Goal: Task Accomplishment & Management: Complete application form

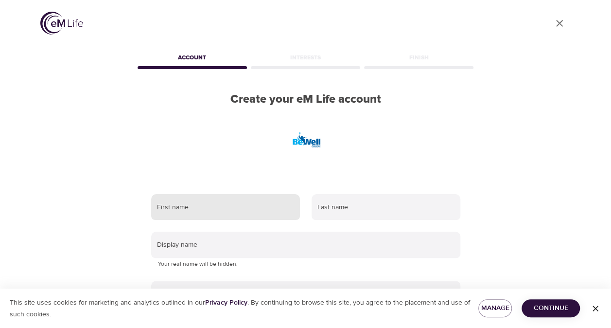
click at [189, 208] on input "text" at bounding box center [225, 207] width 149 height 26
type input "La'[PERSON_NAME]"
type input "Kess"
type input "[EMAIL_ADDRESS][DOMAIN_NAME]"
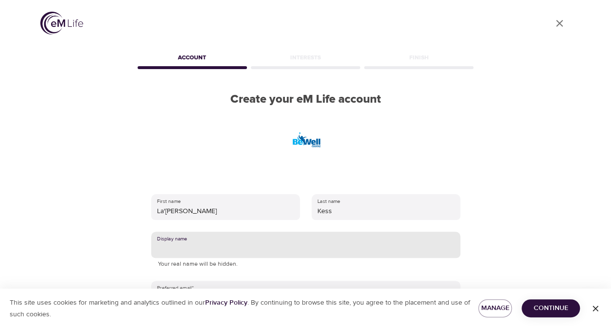
click at [266, 248] on input "text" at bounding box center [305, 245] width 309 height 26
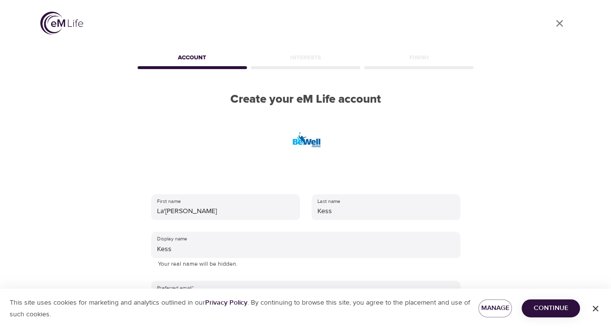
click at [517, 229] on div "User Profile Account Interests Finish Create your eM Life account First name La…" at bounding box center [306, 164] width 555 height 328
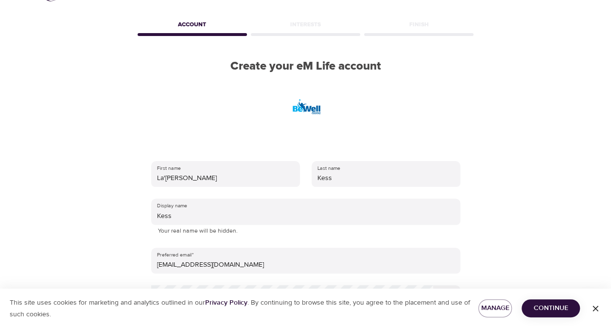
scroll to position [49, 0]
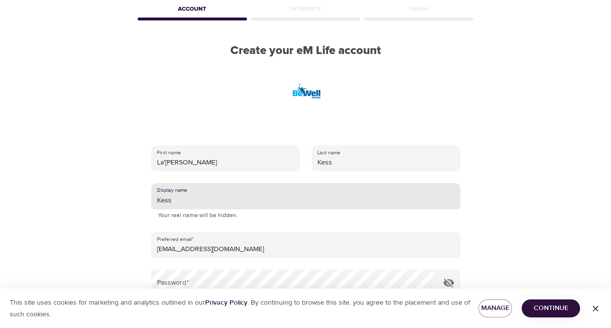
drag, startPoint x: 181, startPoint y: 200, endPoint x: 161, endPoint y: 204, distance: 20.3
click at [161, 204] on input "Kess" at bounding box center [305, 196] width 309 height 26
drag, startPoint x: 177, startPoint y: 200, endPoint x: 148, endPoint y: 199, distance: 29.2
click at [148, 199] on div "First name La'[PERSON_NAME] Last name [PERSON_NAME] Display name essK Your real…" at bounding box center [306, 268] width 340 height 276
type input "[PERSON_NAME]"
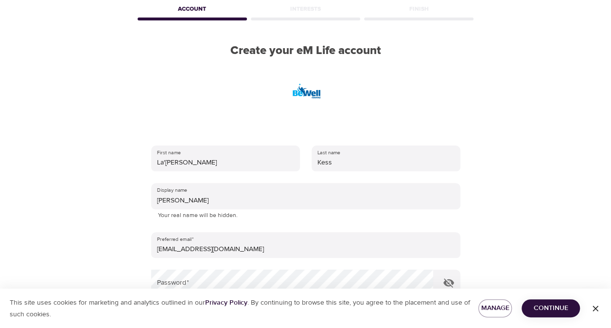
click at [505, 225] on div "User Profile Account Interests Finish Create your eM Life account First name La…" at bounding box center [306, 115] width 555 height 328
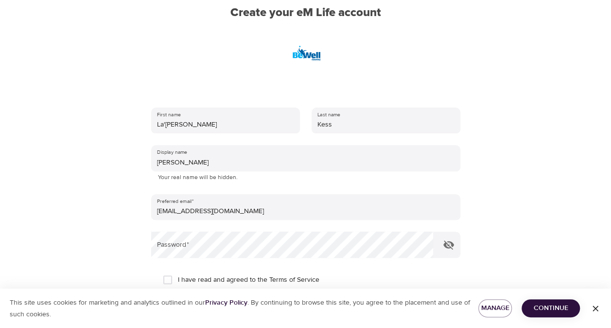
scroll to position [146, 0]
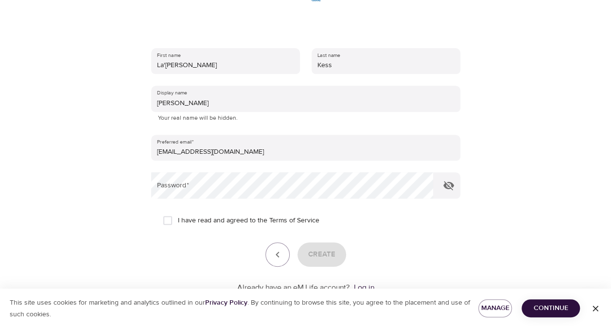
click at [167, 222] on input "I have read and agreed to the Terms of Service" at bounding box center [168, 220] width 20 height 20
checkbox input "true"
click at [322, 257] on span "Create" at bounding box center [321, 254] width 27 height 13
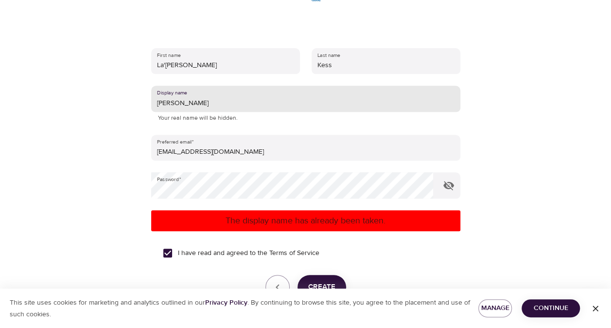
drag, startPoint x: 207, startPoint y: 101, endPoint x: 90, endPoint y: 112, distance: 117.2
click at [90, 112] on div "User Profile Account Interests Finish Create your eM Life account First name La…" at bounding box center [306, 18] width 555 height 328
click at [385, 256] on div "I have read and agreed to the Terms of Service" at bounding box center [306, 253] width 286 height 20
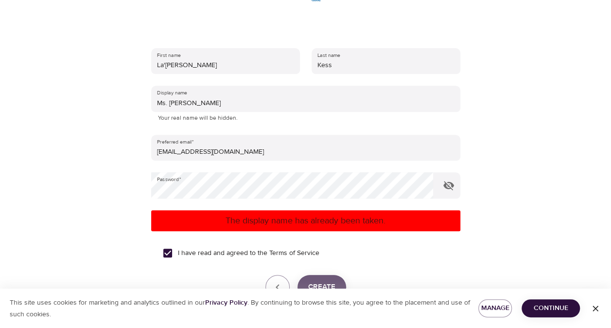
click at [336, 280] on button "Create" at bounding box center [322, 287] width 49 height 24
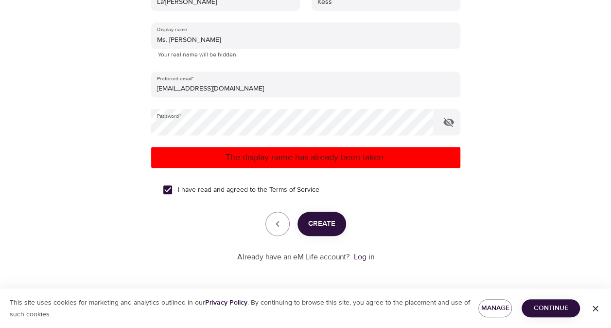
click at [319, 221] on span "Create" at bounding box center [321, 223] width 27 height 13
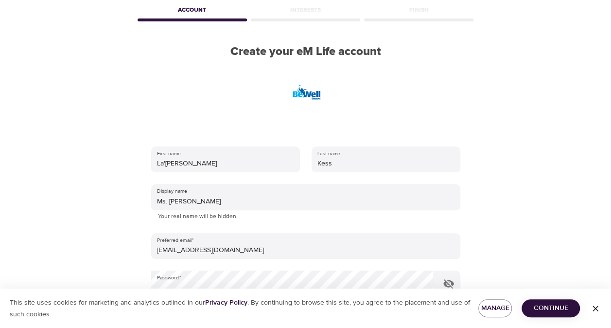
scroll to position [63, 0]
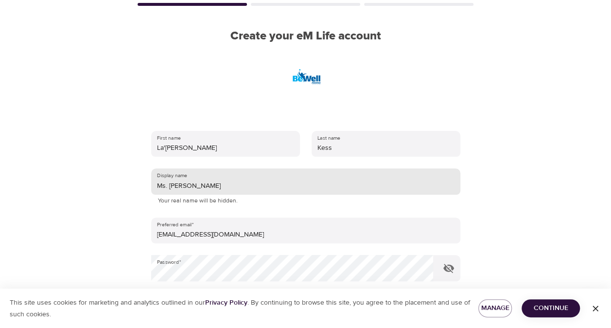
click at [161, 184] on input "Ms. [PERSON_NAME]" at bounding box center [305, 181] width 309 height 26
type input "Mz. [PERSON_NAME]"
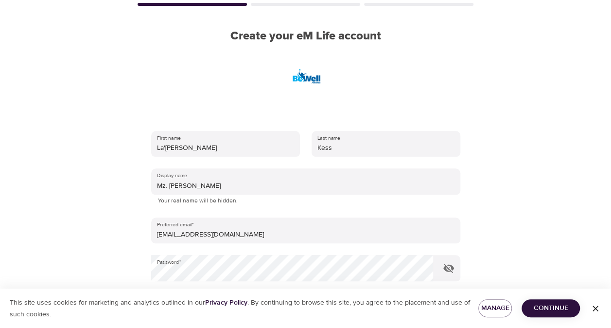
click at [502, 186] on div "User Profile Account Interests Finish Create your eM Life account First name La…" at bounding box center [306, 101] width 555 height 328
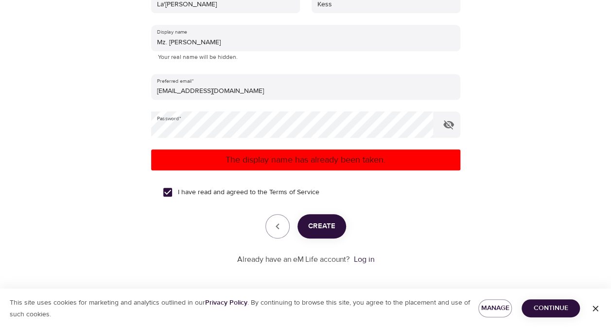
scroll to position [209, 0]
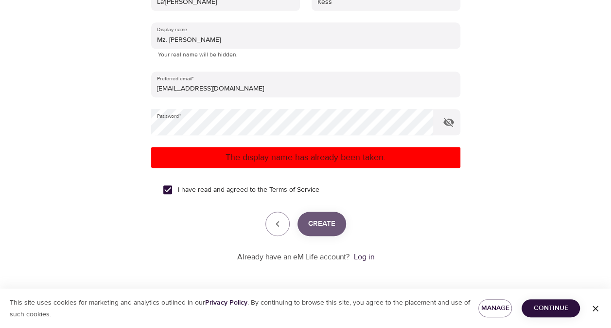
click at [313, 223] on span "Create" at bounding box center [321, 223] width 27 height 13
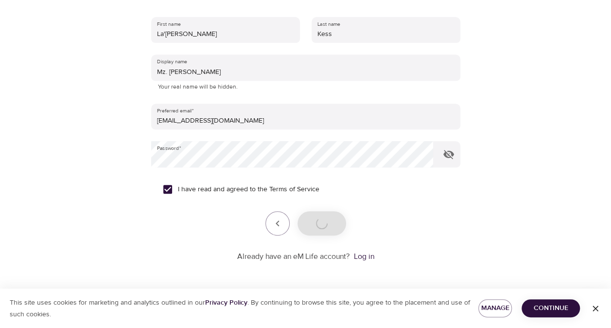
scroll to position [177, 0]
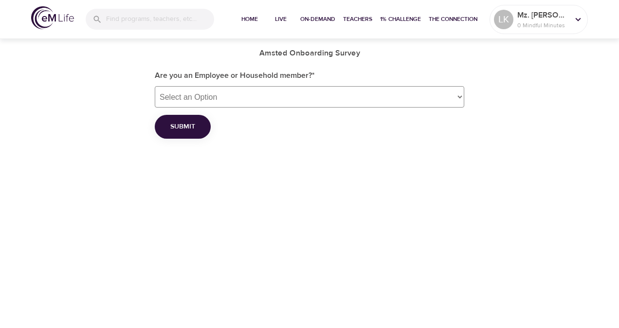
click at [457, 97] on select "Select an Option Employee Household member" at bounding box center [309, 96] width 309 height 21
select select "employee"
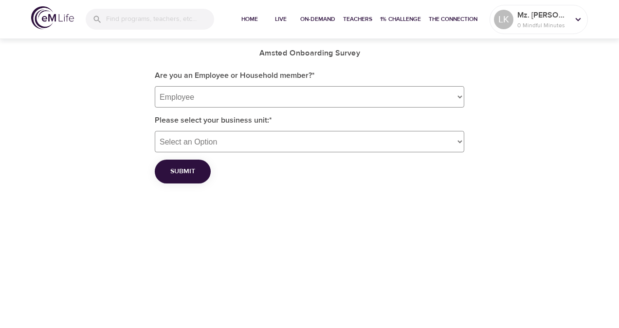
click at [458, 139] on select "Select an Option Amsted Rail Baltimore Aircoil Consolidated Metco Amsted Automo…" at bounding box center [309, 141] width 309 height 21
select select "1"
click at [155, 131] on select "Select an Option Amsted Rail Baltimore Aircoil Consolidated Metco Amsted Automo…" at bounding box center [309, 141] width 309 height 21
click at [192, 171] on span "Submit" at bounding box center [182, 171] width 25 height 12
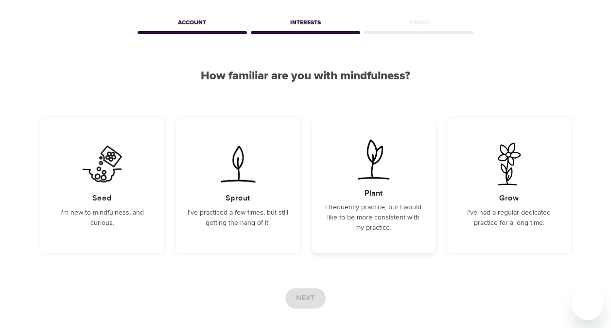
scroll to position [85, 0]
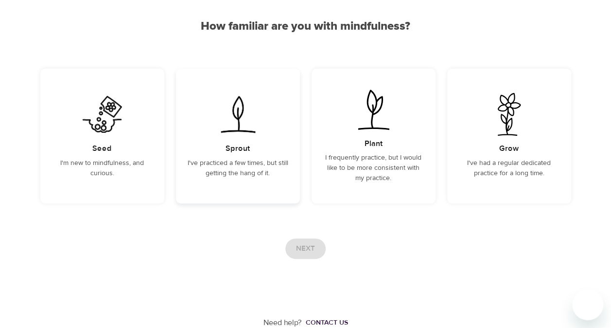
click at [242, 153] on h5 "Sprout" at bounding box center [238, 148] width 24 height 10
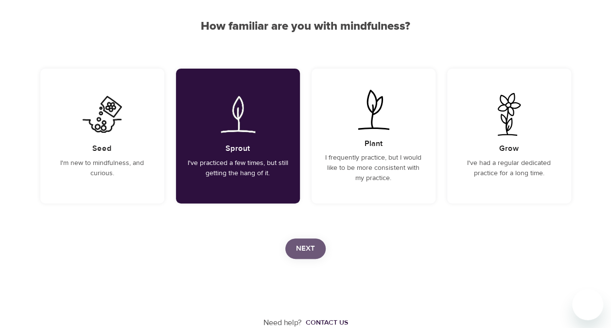
click at [313, 248] on span "Next" at bounding box center [305, 248] width 19 height 13
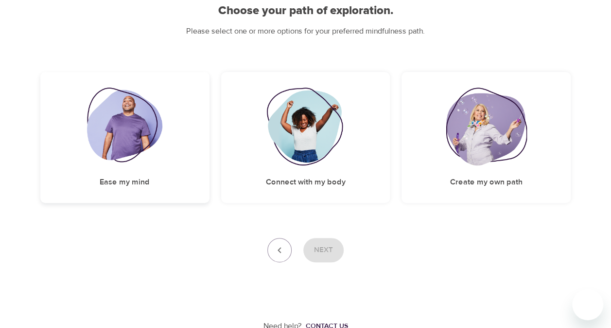
click at [134, 141] on img at bounding box center [124, 127] width 75 height 78
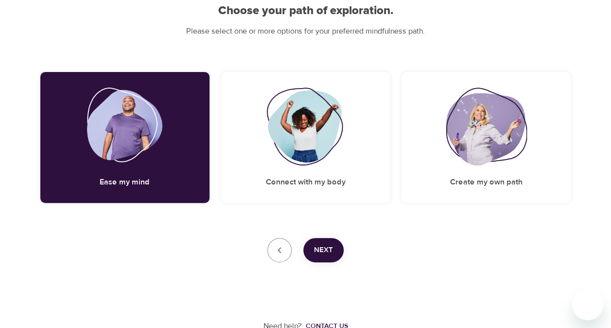
click at [331, 250] on span "Next" at bounding box center [323, 250] width 19 height 13
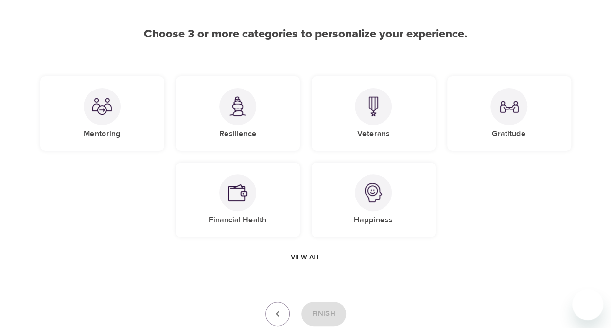
scroll to position [92, 0]
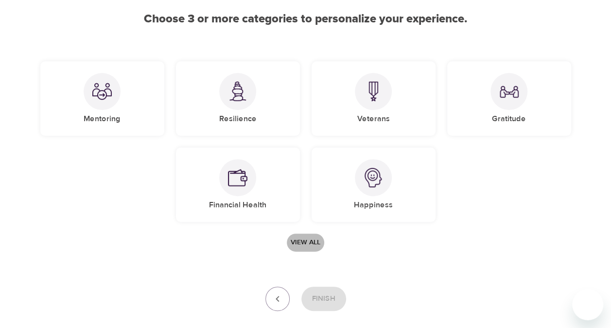
click at [306, 241] on span "View all" at bounding box center [306, 242] width 30 height 12
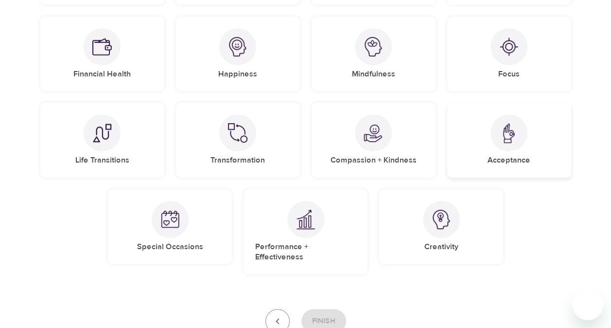
scroll to position [238, 0]
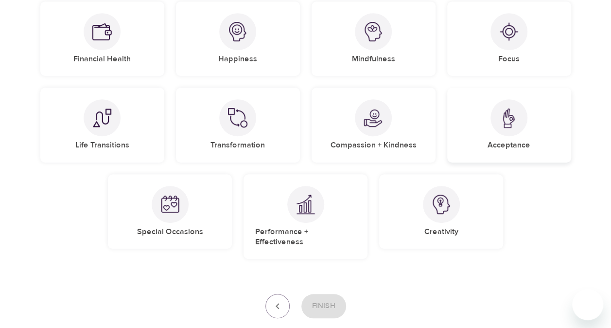
click at [519, 132] on div at bounding box center [509, 117] width 37 height 37
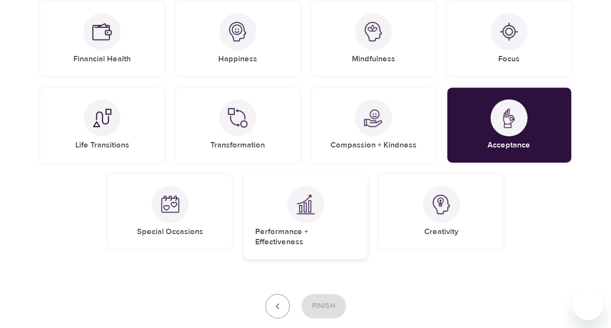
click at [279, 213] on div "Performance + Effectiveness" at bounding box center [306, 216] width 124 height 85
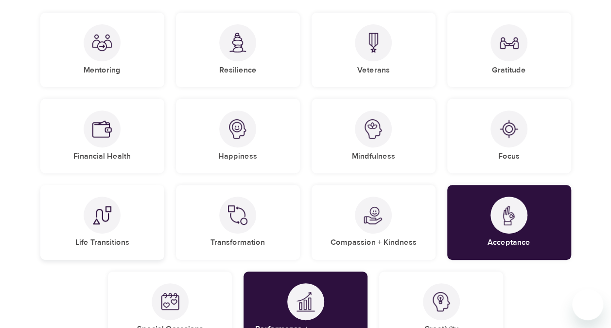
scroll to position [92, 0]
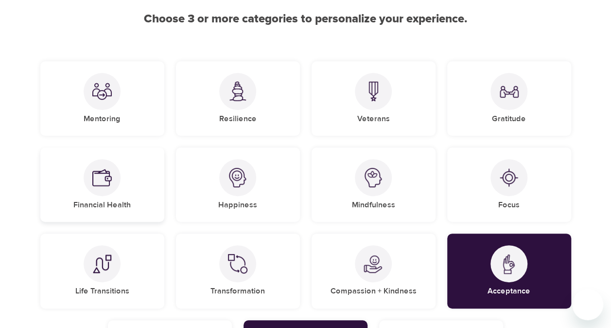
click at [99, 183] on img at bounding box center [101, 177] width 19 height 19
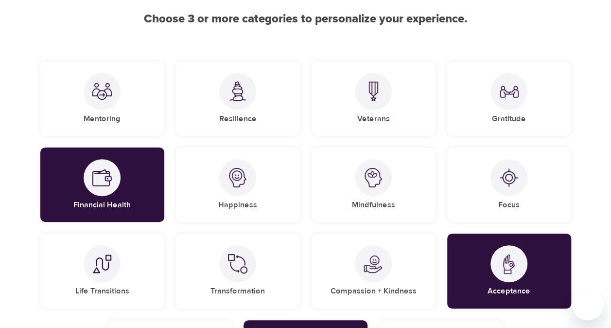
click at [601, 163] on div "User Profile Account Interests Finish Choose 3 or more categories to personaliz…" at bounding box center [305, 221] width 611 height 626
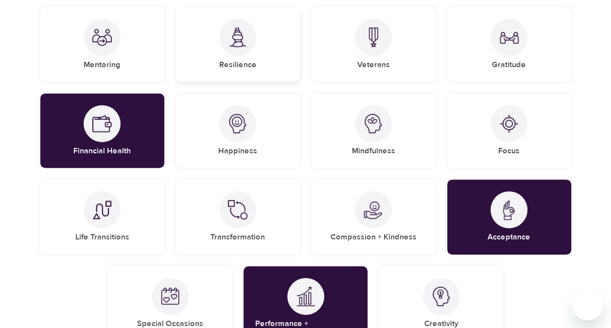
click at [228, 48] on div at bounding box center [237, 37] width 37 height 37
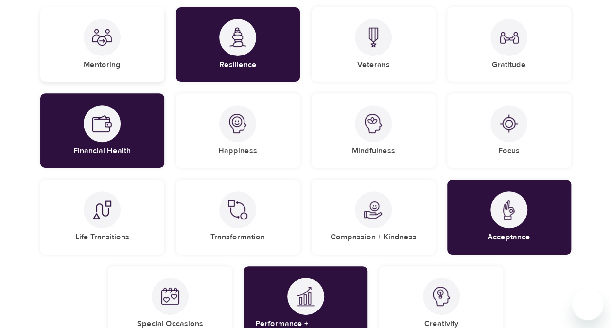
click at [128, 43] on div "Mentoring" at bounding box center [102, 44] width 124 height 74
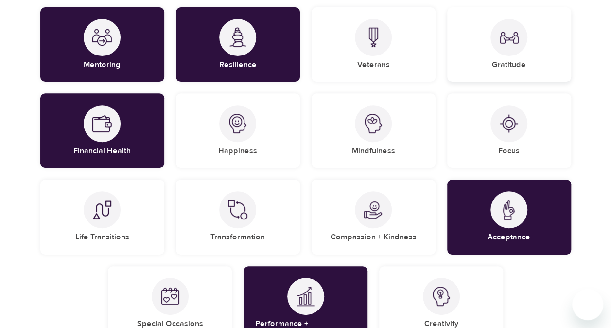
click at [503, 64] on h5 "Gratitude" at bounding box center [509, 65] width 34 height 10
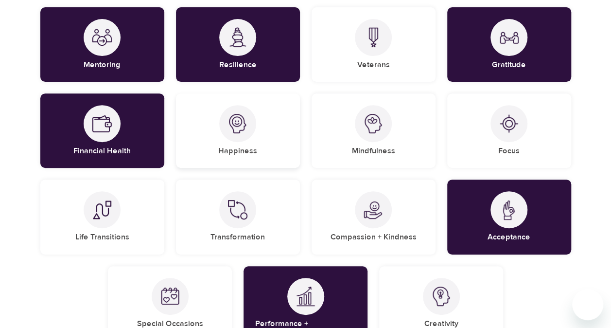
click at [242, 141] on div "Happiness" at bounding box center [238, 130] width 124 height 74
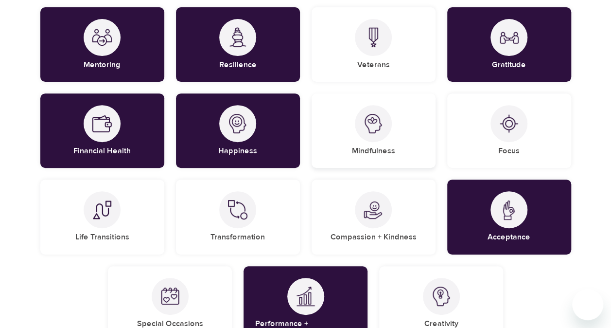
click at [345, 143] on div "Mindfulness" at bounding box center [374, 130] width 124 height 74
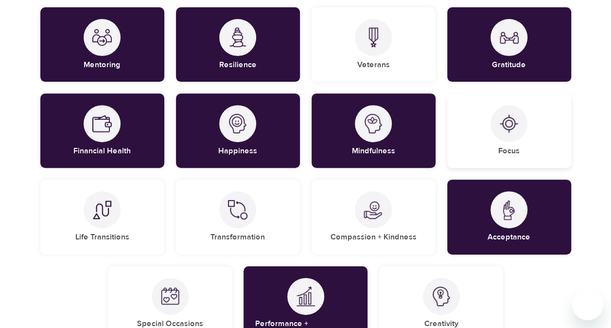
click at [488, 151] on div "Focus" at bounding box center [509, 130] width 124 height 74
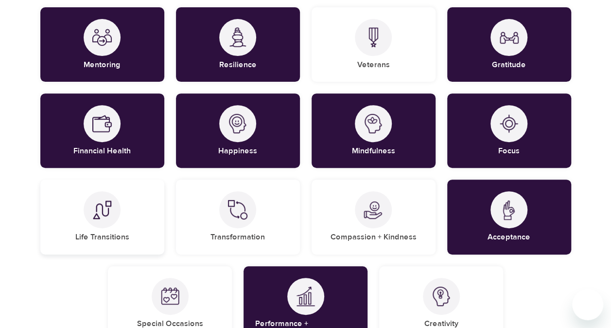
click at [126, 210] on div "Life Transitions" at bounding box center [102, 216] width 124 height 74
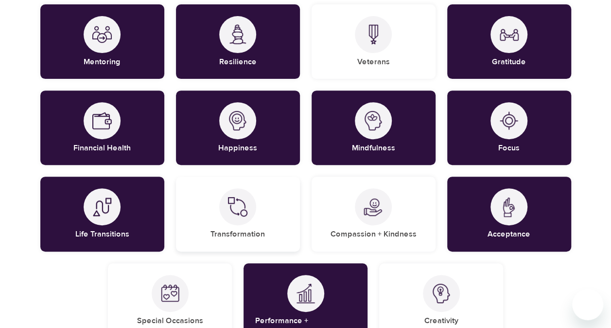
scroll to position [195, 0]
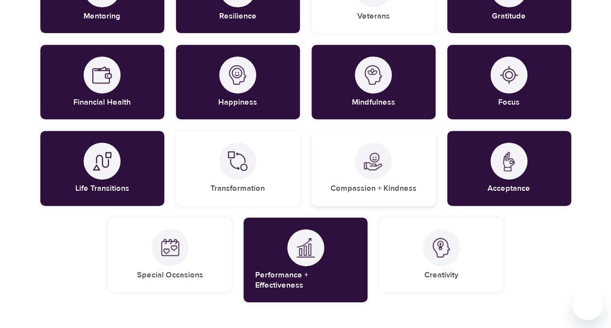
click at [367, 183] on div "Compassion + Kindness" at bounding box center [374, 168] width 124 height 74
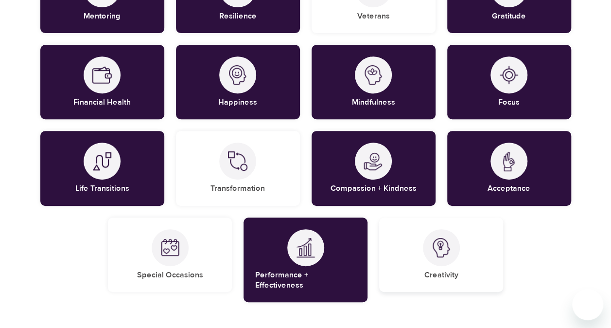
click at [428, 260] on div "Creativity" at bounding box center [441, 254] width 124 height 74
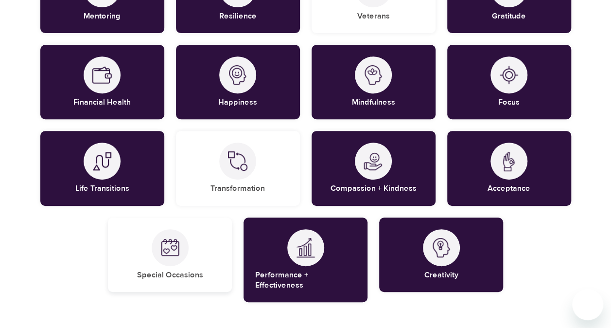
click at [174, 260] on div at bounding box center [170, 247] width 37 height 37
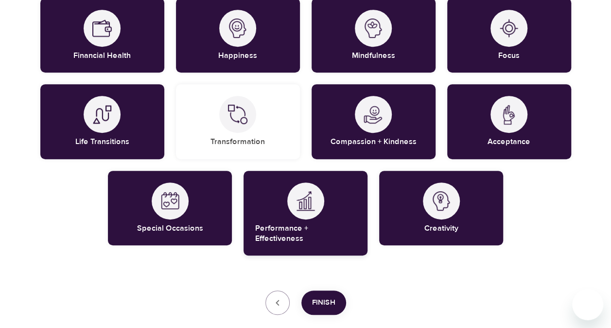
scroll to position [287, 0]
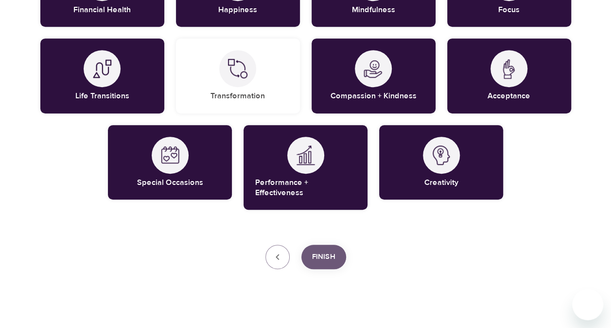
click at [332, 251] on span "Finish" at bounding box center [323, 257] width 23 height 13
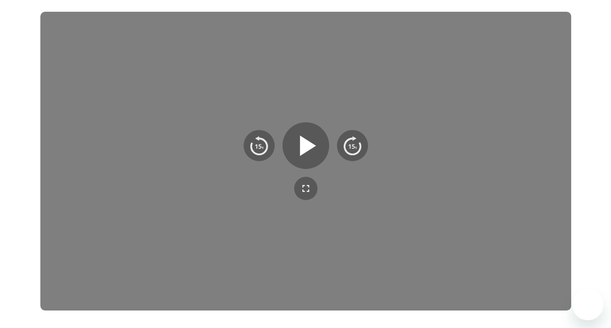
scroll to position [174, 0]
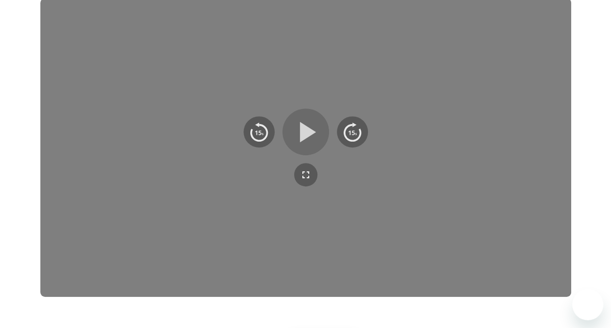
click at [300, 137] on icon "button" at bounding box center [308, 132] width 16 height 20
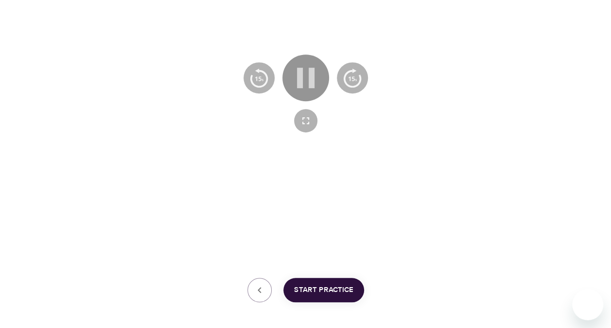
scroll to position [271, 0]
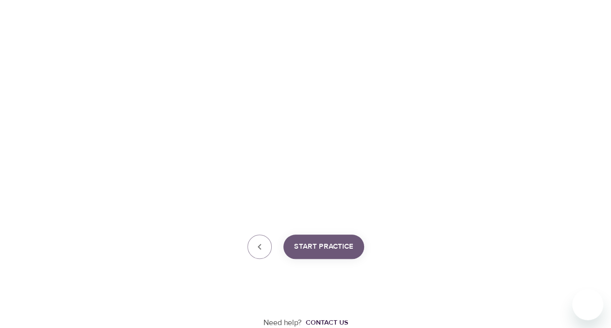
click at [317, 243] on span "Start Practice" at bounding box center [323, 246] width 59 height 13
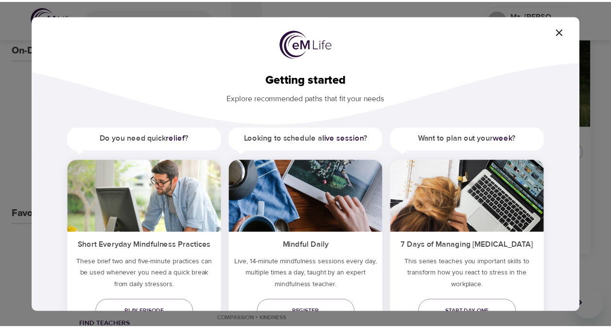
scroll to position [44, 0]
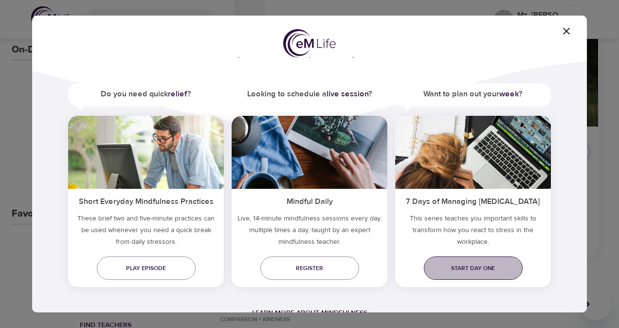
click at [463, 266] on span "Start day one" at bounding box center [472, 268] width 83 height 10
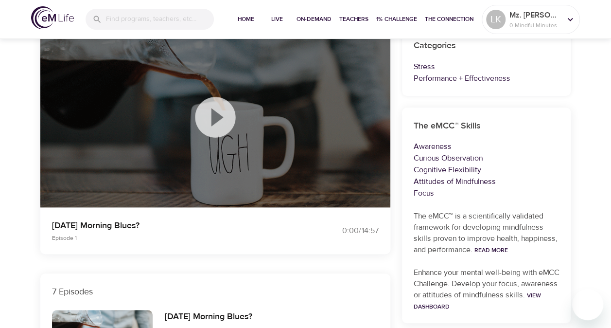
scroll to position [49, 0]
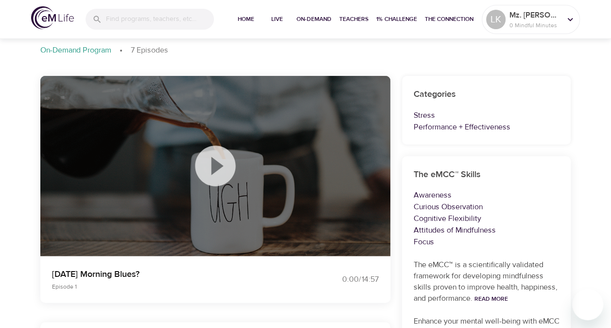
click at [217, 169] on icon at bounding box center [215, 166] width 49 height 49
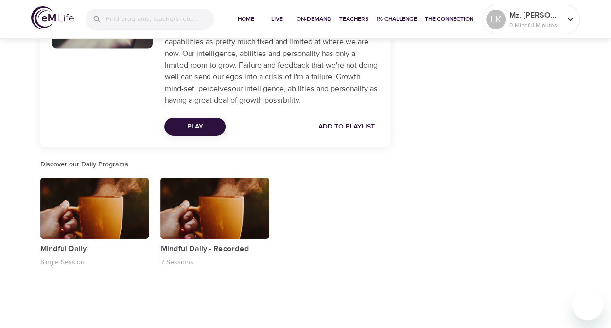
scroll to position [1540, 0]
